Goal: Find specific page/section: Find specific page/section

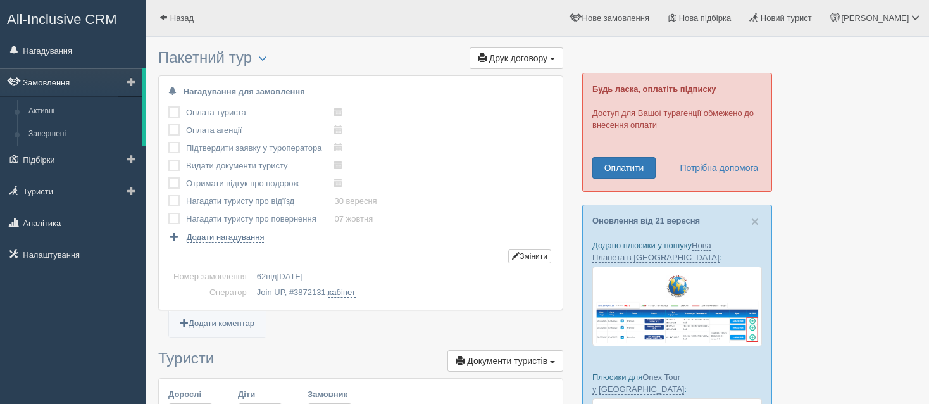
click at [69, 80] on link "Замовлення" at bounding box center [71, 82] width 142 height 28
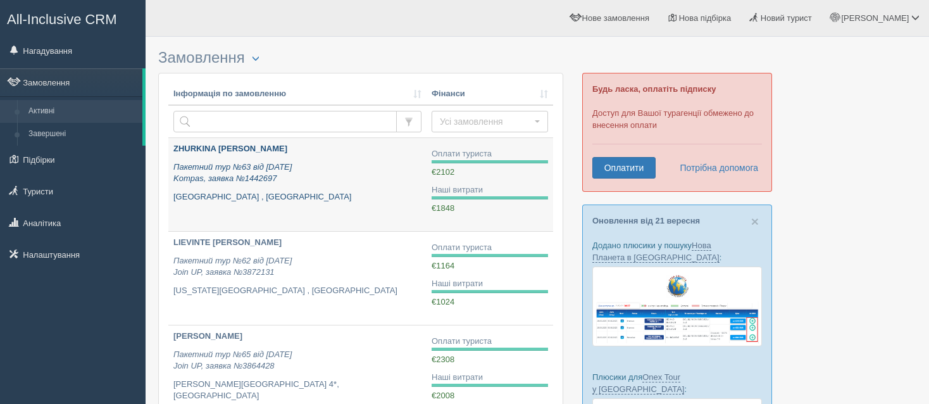
click at [316, 169] on p "Пакетний тур №63 від [DATE] Kompas, заявка №1442697" at bounding box center [297, 172] width 248 height 23
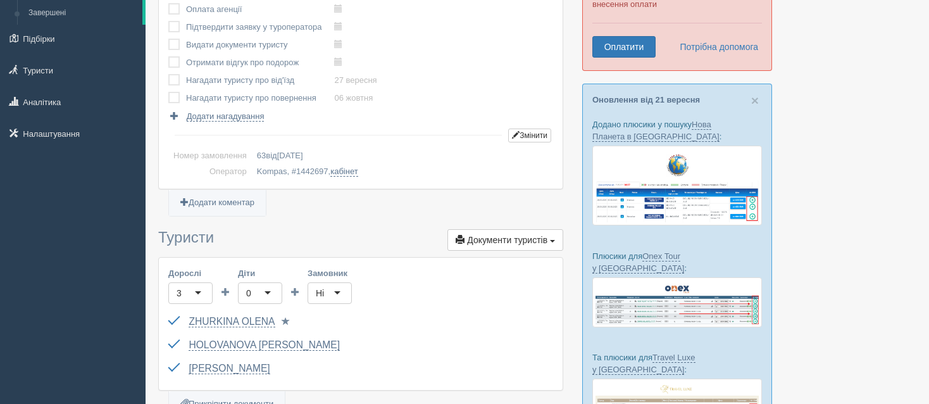
scroll to position [127, 0]
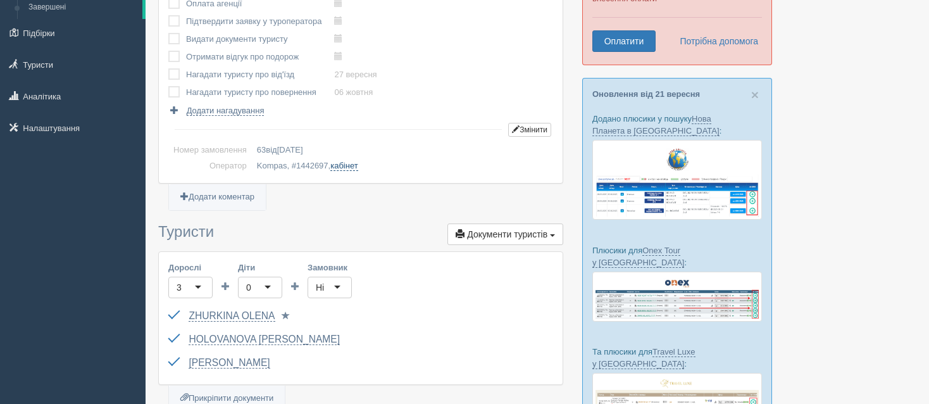
click at [351, 163] on link "кабінет" at bounding box center [344, 166] width 27 height 10
